Goal: Contribute content

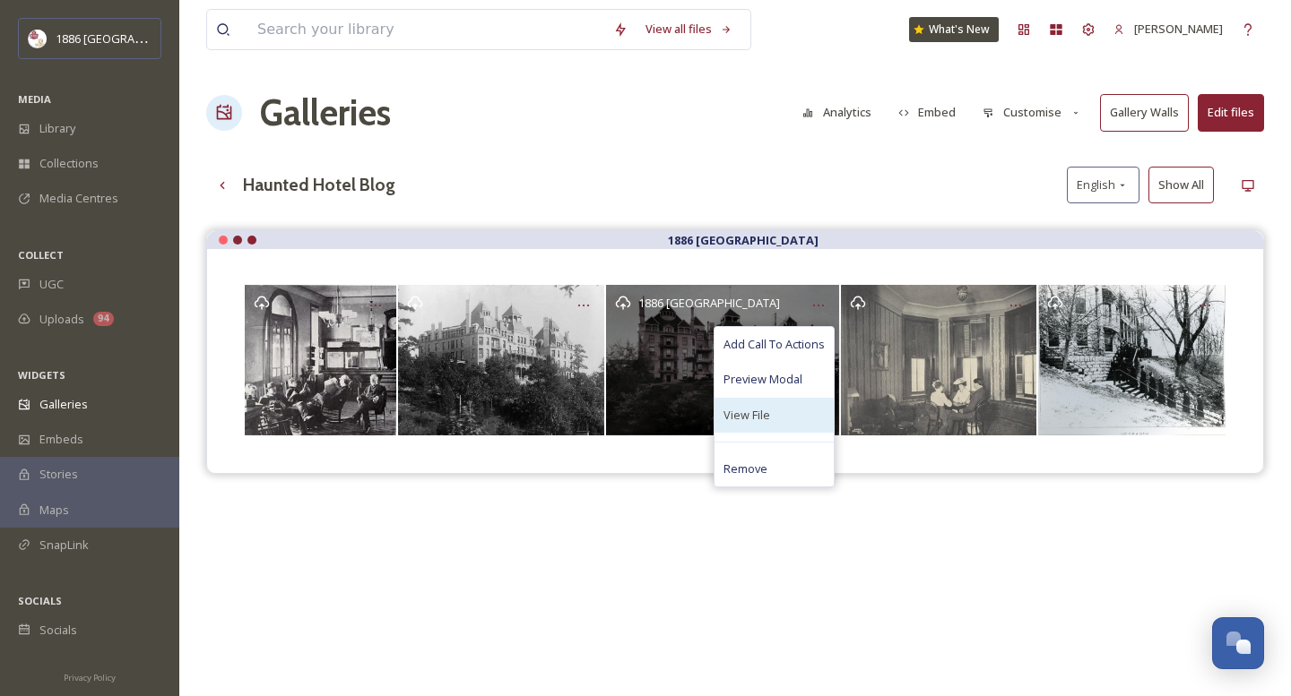
click at [791, 413] on div "View File" at bounding box center [773, 415] width 119 height 35
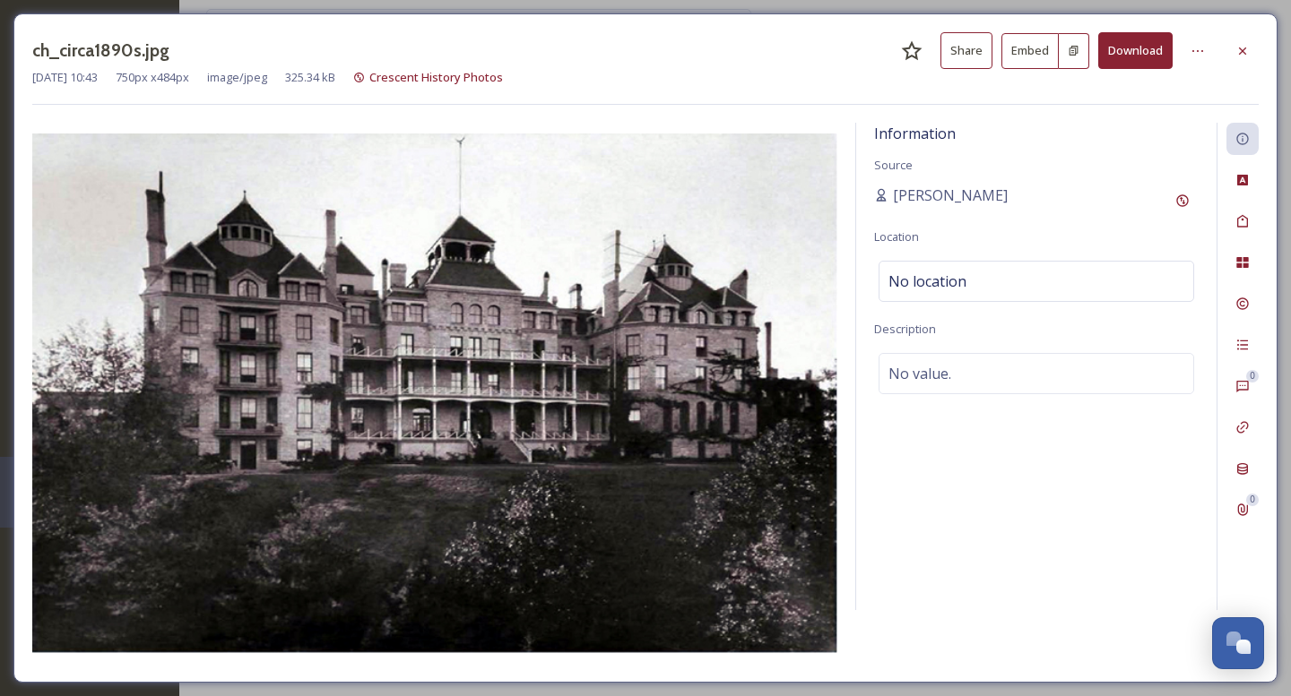
click at [1133, 51] on button "Download" at bounding box center [1135, 50] width 74 height 37
click at [1251, 48] on div at bounding box center [1242, 51] width 32 height 32
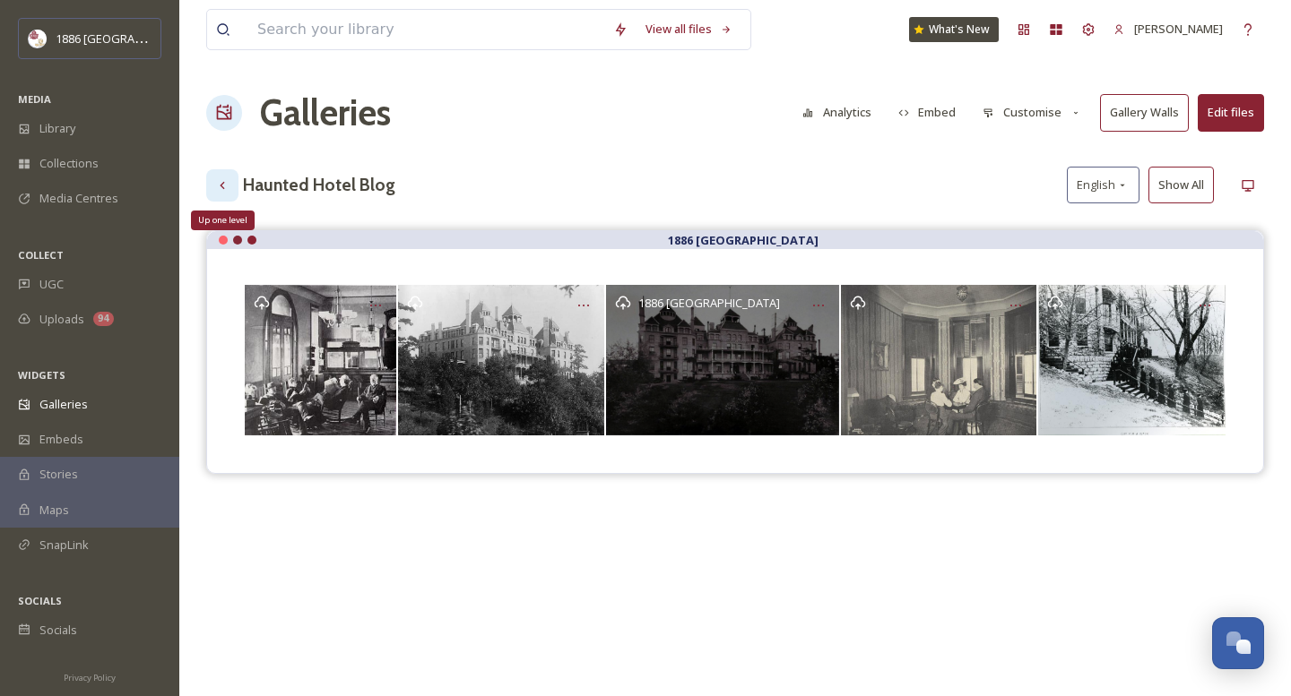
click at [217, 185] on icon at bounding box center [222, 185] width 14 height 14
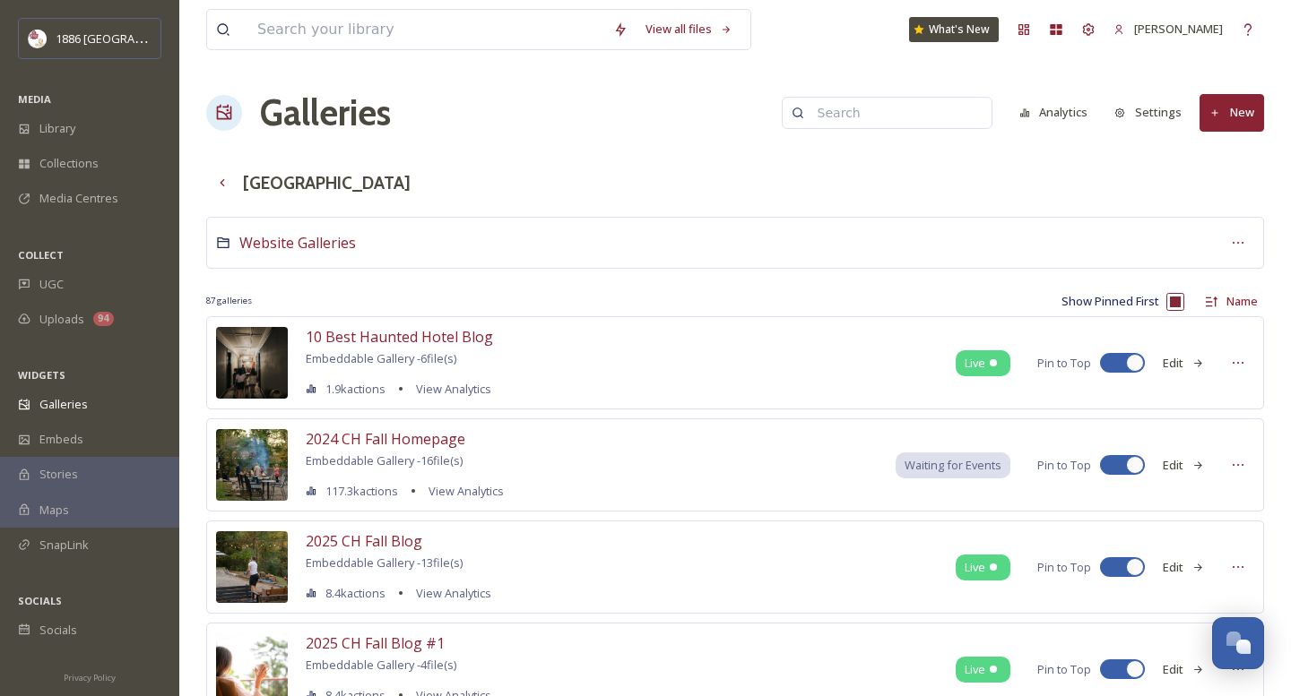
click at [1254, 119] on button "New" at bounding box center [1231, 112] width 65 height 37
click at [1233, 143] on div "Gallery" at bounding box center [1223, 154] width 79 height 35
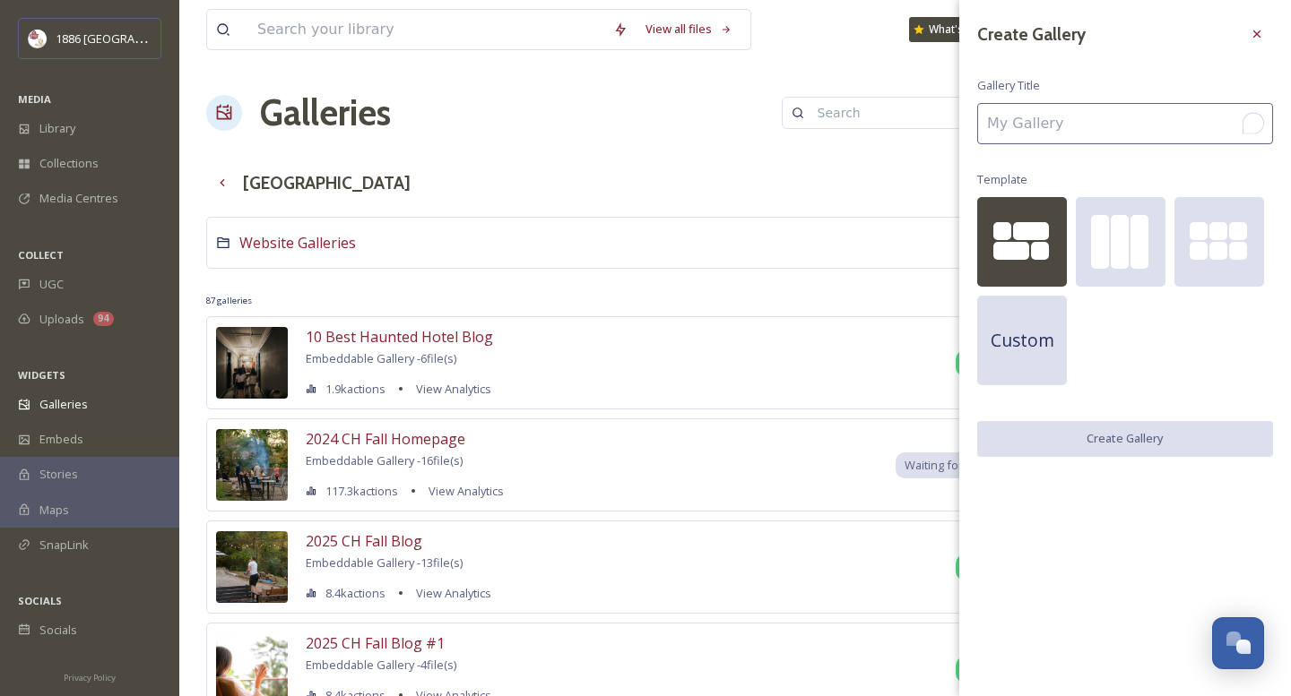
click at [1126, 130] on input "To enrich screen reader interactions, please activate Accessibility in Grammarl…" at bounding box center [1125, 123] width 296 height 41
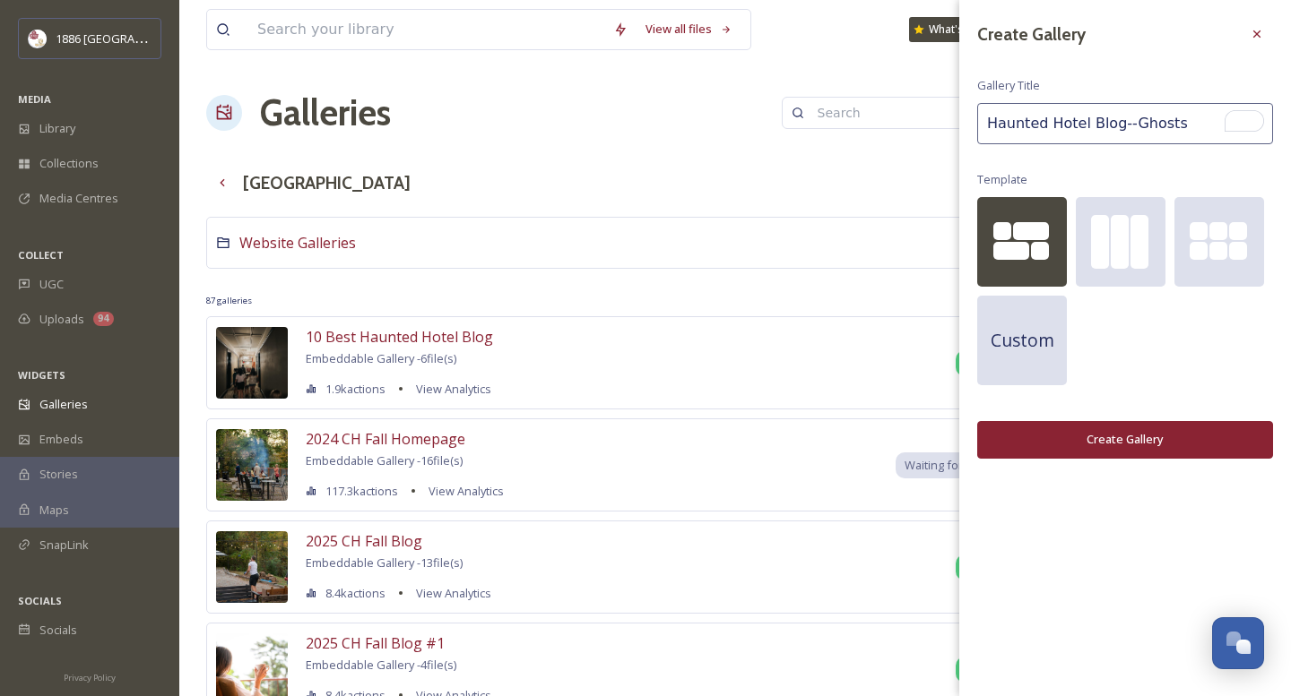
type input "Haunted Hotel Blog--Ghosts"
click at [1122, 434] on button "Create Gallery" at bounding box center [1125, 439] width 296 height 37
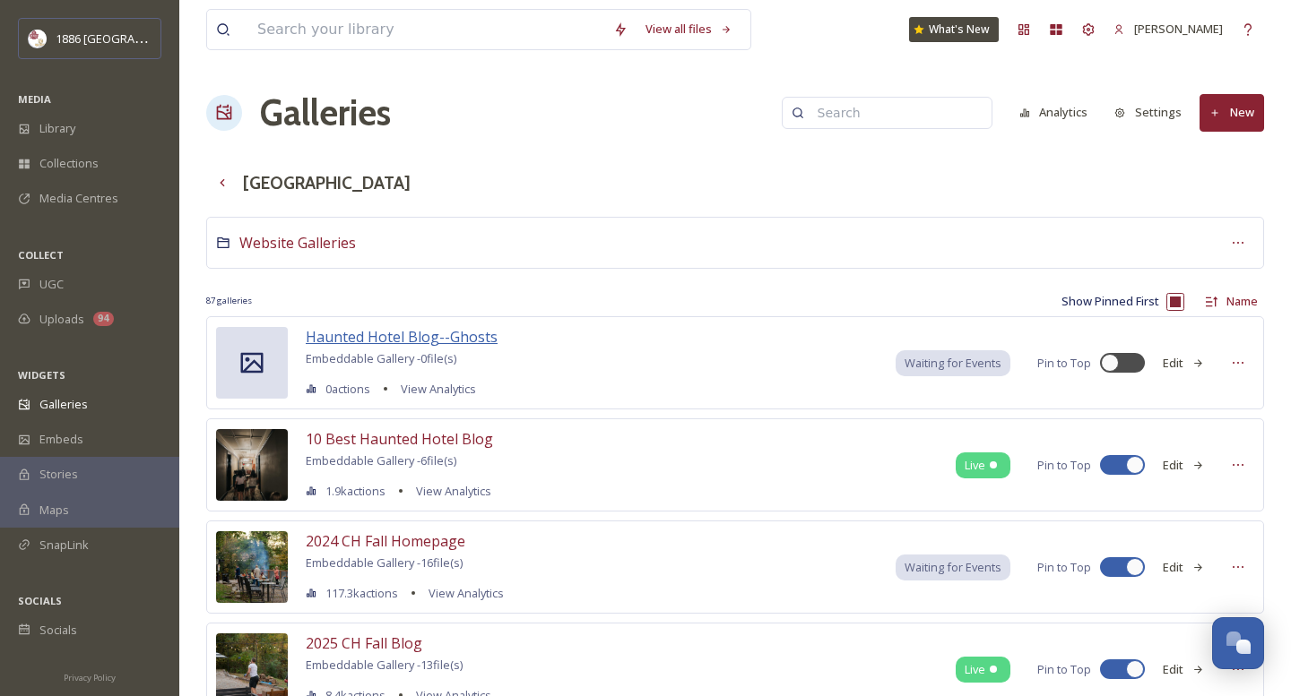
click at [420, 333] on span "Haunted Hotel Blog--Ghosts" at bounding box center [402, 337] width 192 height 20
